Goal: Transaction & Acquisition: Purchase product/service

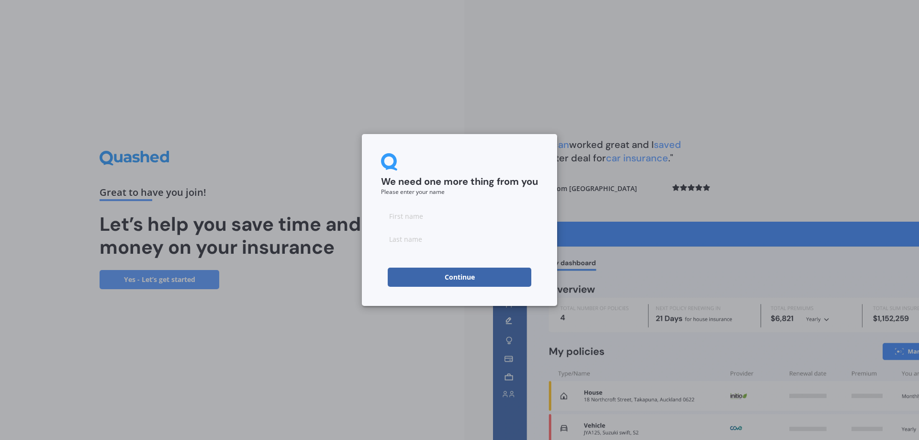
click at [465, 277] on button "Continue" at bounding box center [460, 277] width 144 height 19
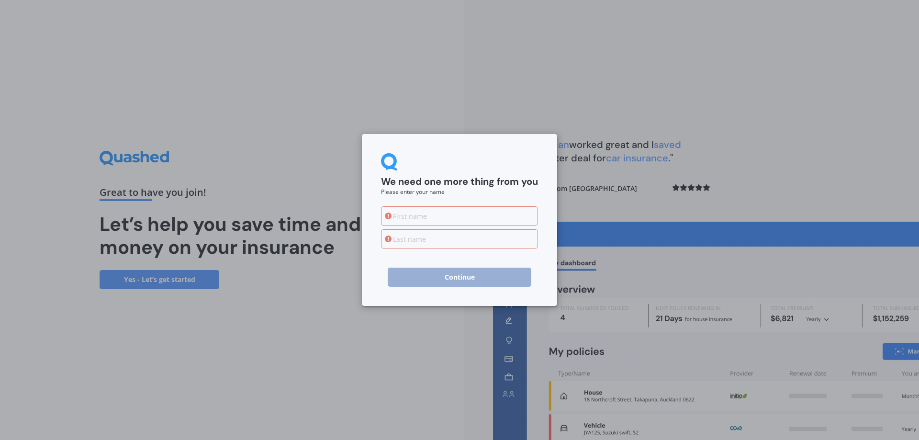
click at [442, 215] on input at bounding box center [459, 215] width 157 height 19
type input "suresh"
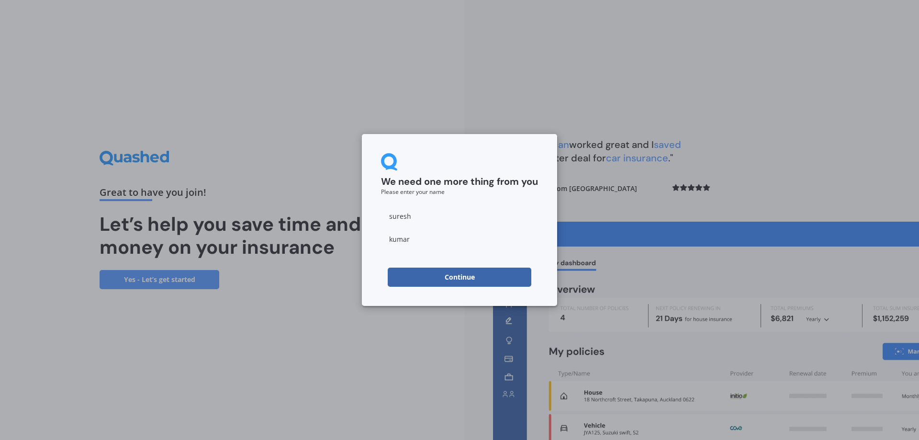
type input "kumar"
click at [416, 282] on button "Continue" at bounding box center [460, 277] width 144 height 19
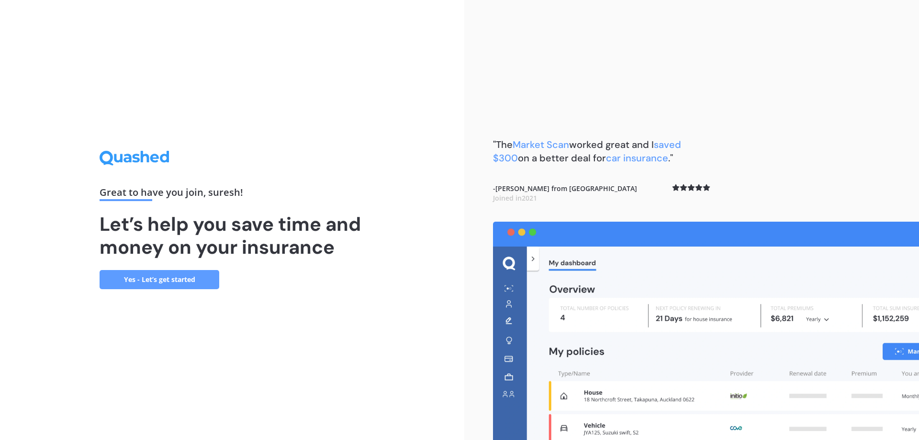
click at [784, 158] on div ""The Market Scan worked great and I saved $300 on a better deal for car insuran…" at bounding box center [691, 220] width 455 height 440
click at [878, 92] on div ""The Market Scan worked great and I saved $300 on a better deal for car insuran…" at bounding box center [691, 220] width 455 height 440
click at [733, 163] on div ""The Market Scan worked great and I saved $300 on a better deal for car insuran…" at bounding box center [691, 220] width 455 height 440
click at [165, 279] on link "Yes - Let’s get started" at bounding box center [160, 279] width 120 height 19
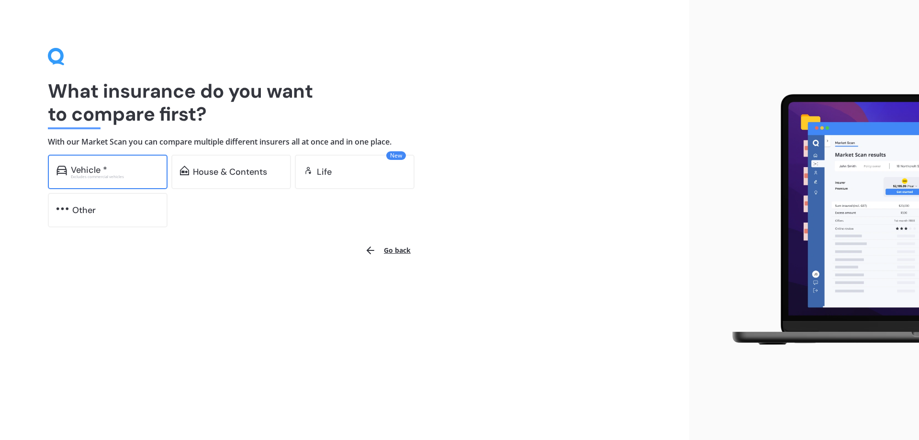
click at [130, 175] on div "Excludes commercial vehicles" at bounding box center [115, 177] width 88 height 4
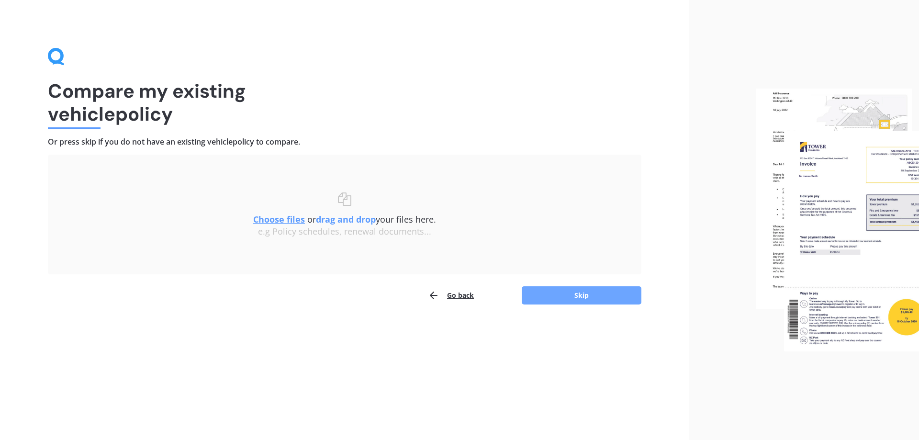
click at [584, 299] on button "Skip" at bounding box center [582, 295] width 120 height 18
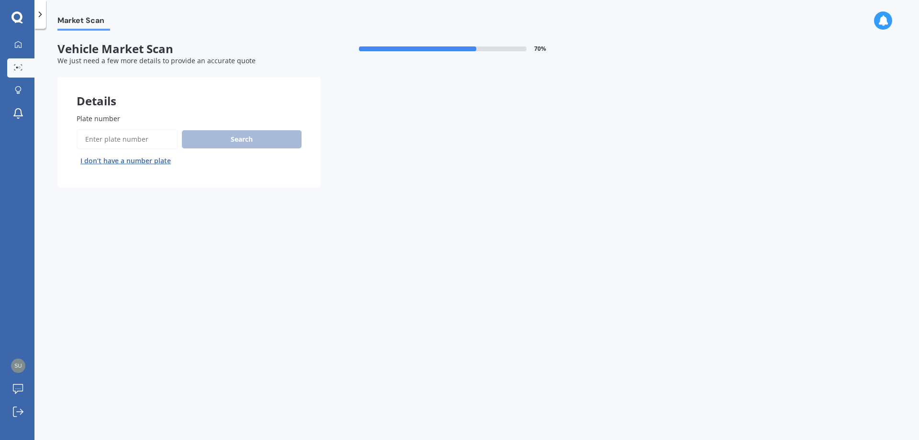
click at [115, 137] on input "Plate number" at bounding box center [128, 139] width 102 height 20
type input "QPY5"
click at [231, 149] on div "Search I don’t have a number plate" at bounding box center [189, 148] width 225 height 39
click at [236, 145] on button "Search" at bounding box center [242, 139] width 120 height 18
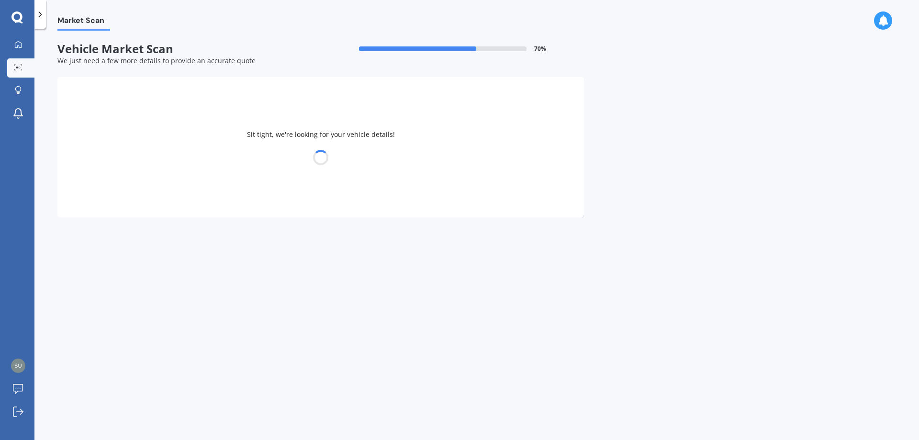
select select "VOLVO"
select select "XC90"
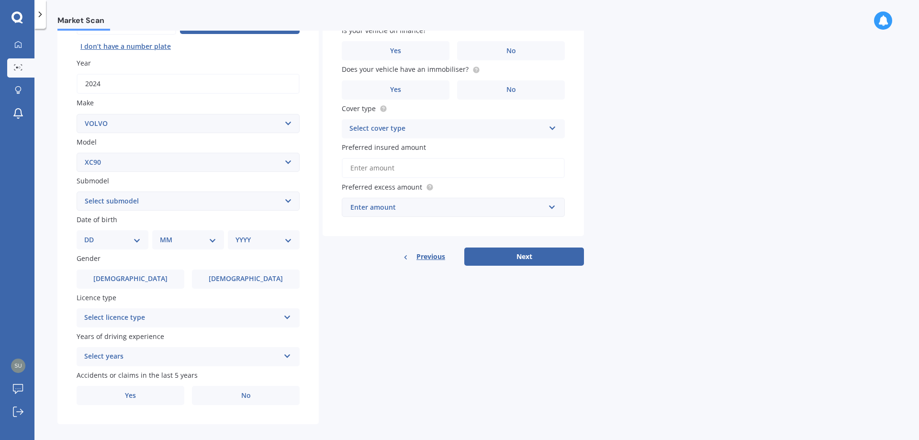
scroll to position [124, 0]
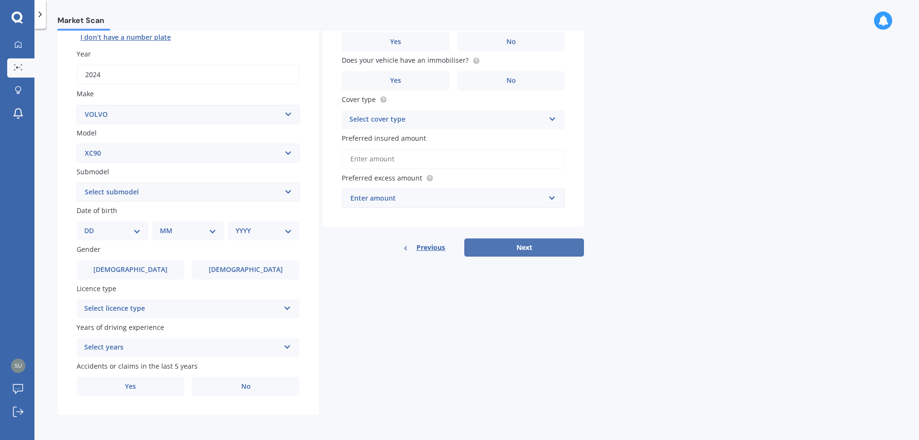
click at [530, 251] on button "Next" at bounding box center [524, 247] width 120 height 18
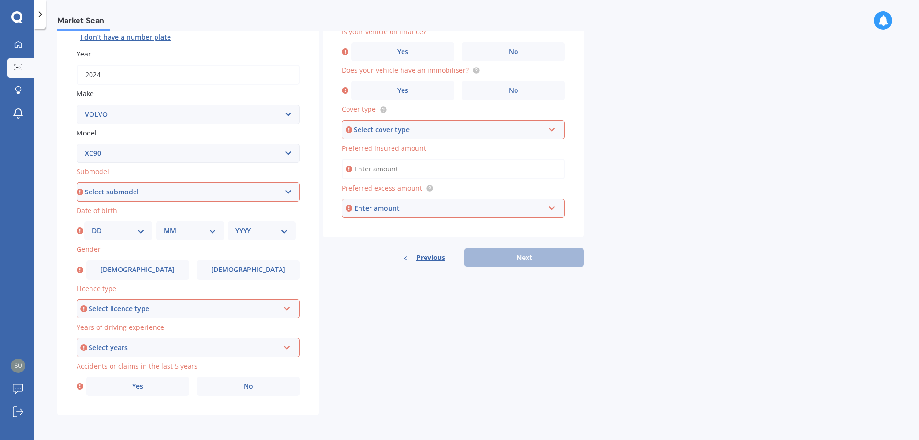
scroll to position [0, 0]
